Goal: Task Accomplishment & Management: Check status

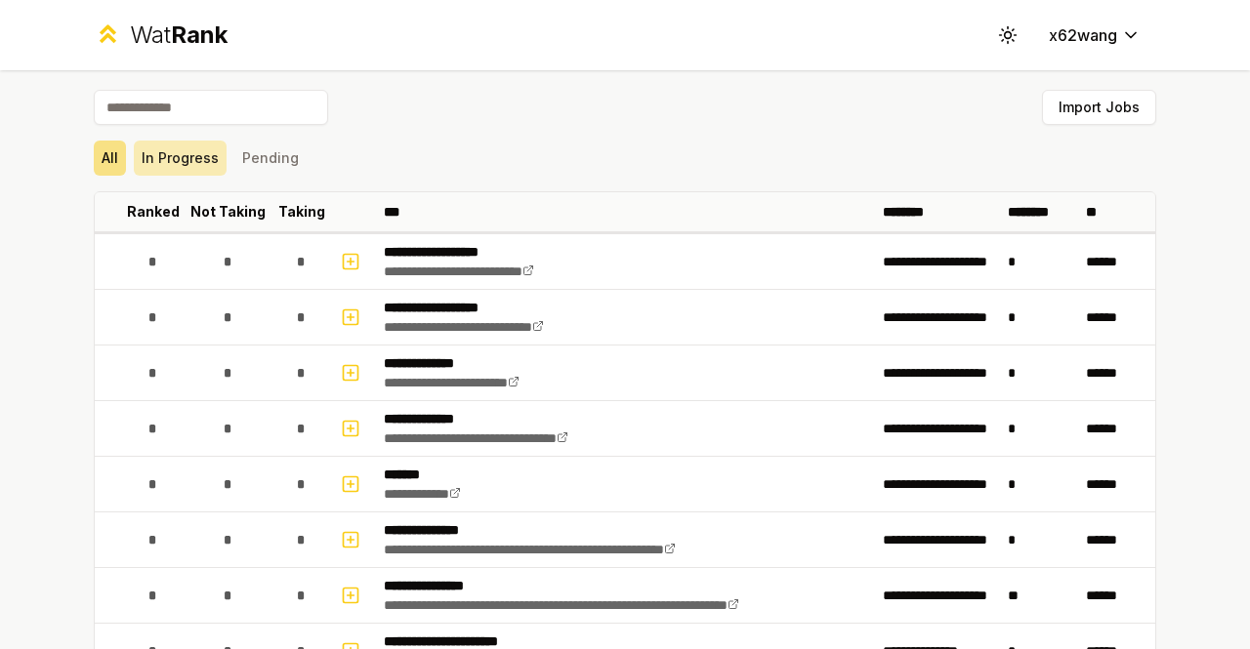
click at [168, 161] on button "In Progress" at bounding box center [180, 158] width 93 height 35
click at [164, 165] on button "In Progress" at bounding box center [180, 158] width 93 height 35
